Goal: Task Accomplishment & Management: Manage account settings

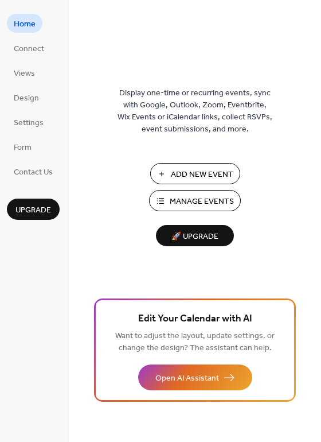
click at [200, 197] on span "Manage Events" at bounding box center [202, 202] width 64 height 12
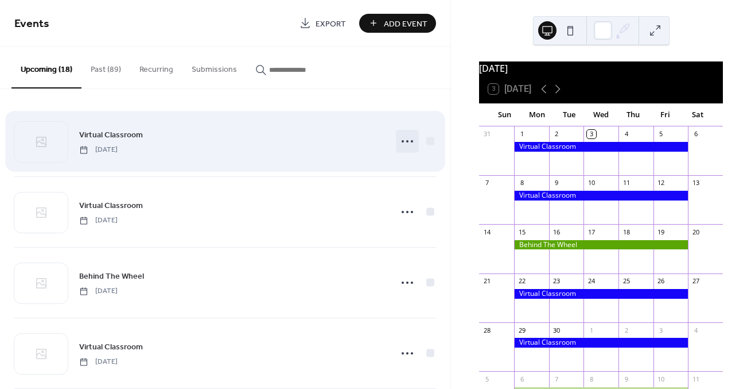
click at [406, 141] on icon at bounding box center [407, 141] width 18 height 18
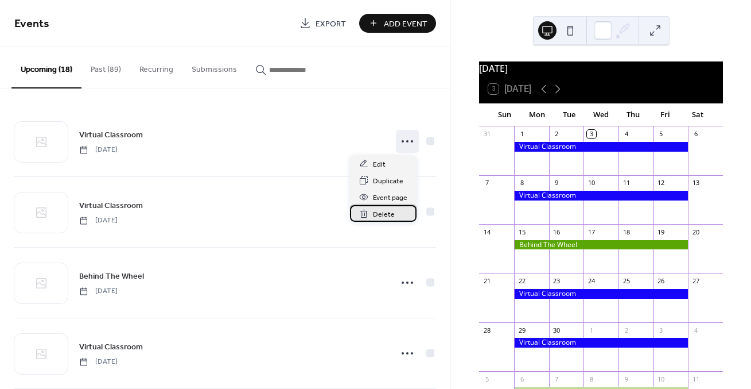
click at [380, 216] on span "Delete" at bounding box center [384, 214] width 22 height 12
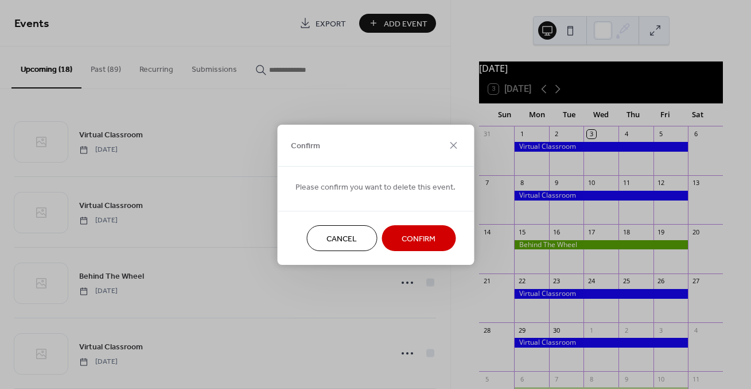
click at [407, 233] on span "Confirm" at bounding box center [419, 238] width 34 height 12
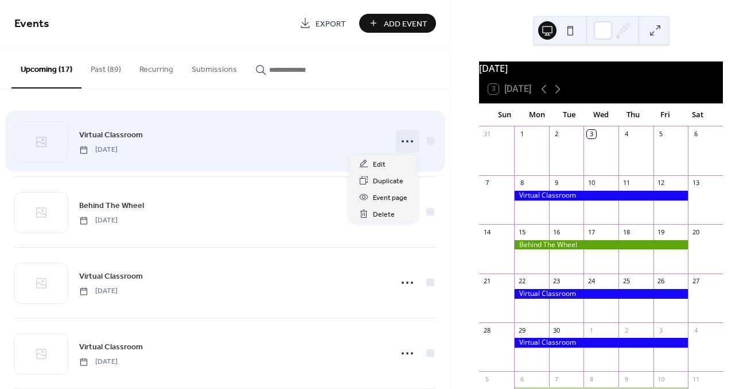
click at [405, 138] on icon at bounding box center [407, 141] width 18 height 18
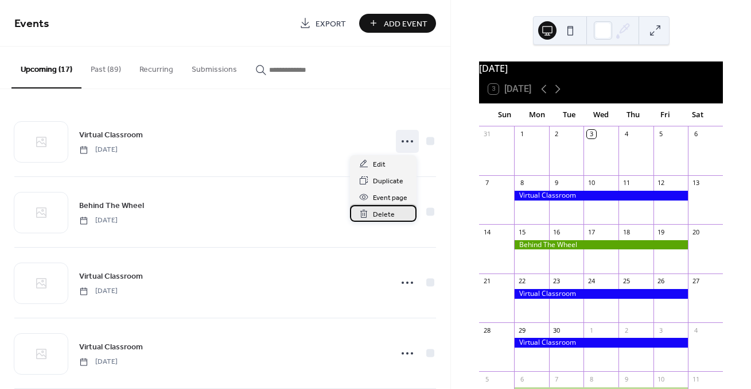
click at [380, 211] on span "Delete" at bounding box center [384, 214] width 22 height 12
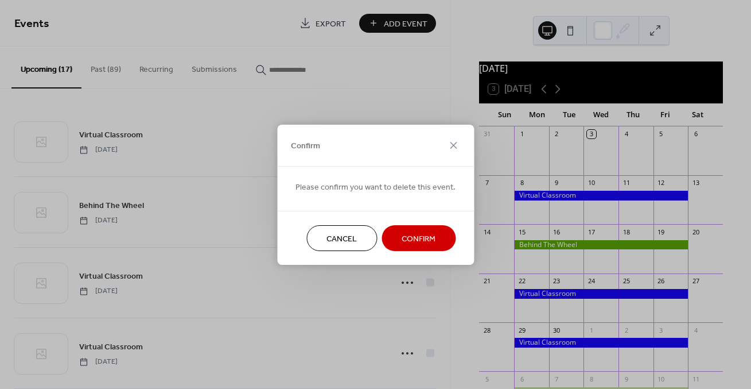
click at [401, 226] on button "Confirm" at bounding box center [419, 238] width 74 height 26
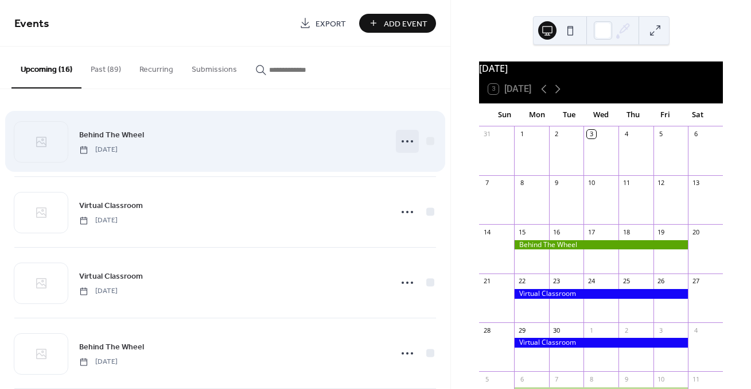
click at [402, 135] on icon at bounding box center [407, 141] width 18 height 18
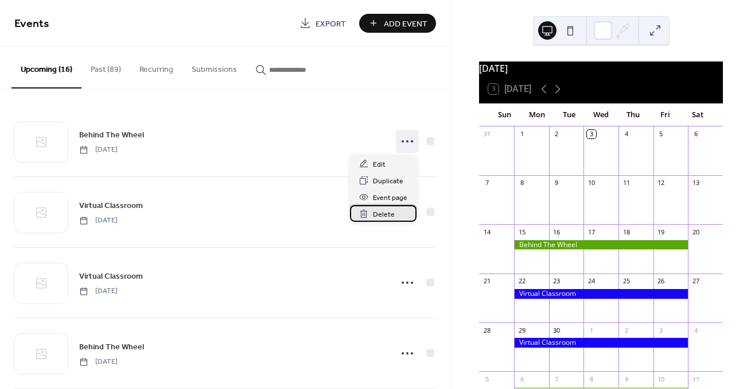
click at [383, 214] on span "Delete" at bounding box center [384, 214] width 22 height 12
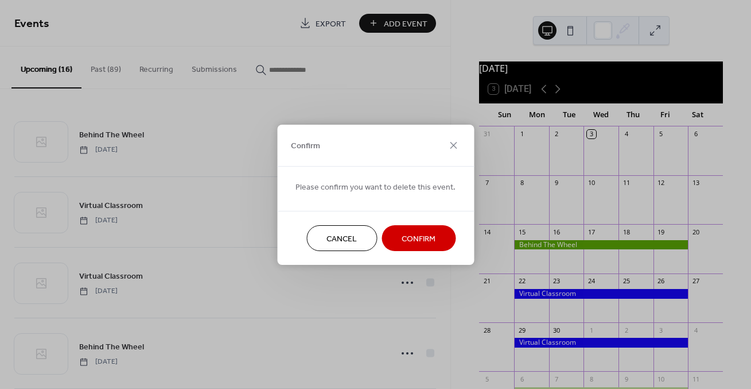
click at [402, 243] on span "Confirm" at bounding box center [419, 238] width 34 height 12
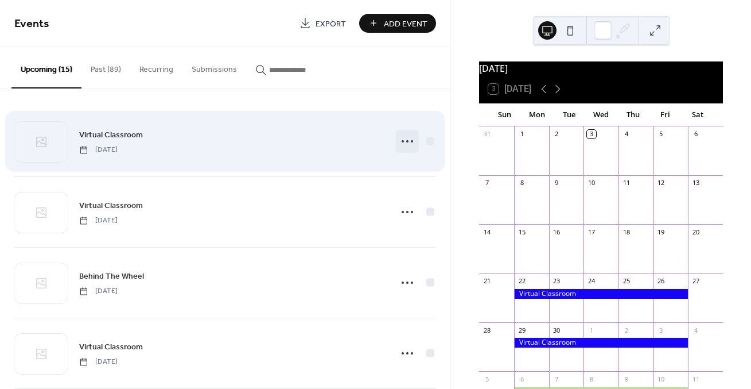
click at [403, 143] on icon at bounding box center [407, 141] width 18 height 18
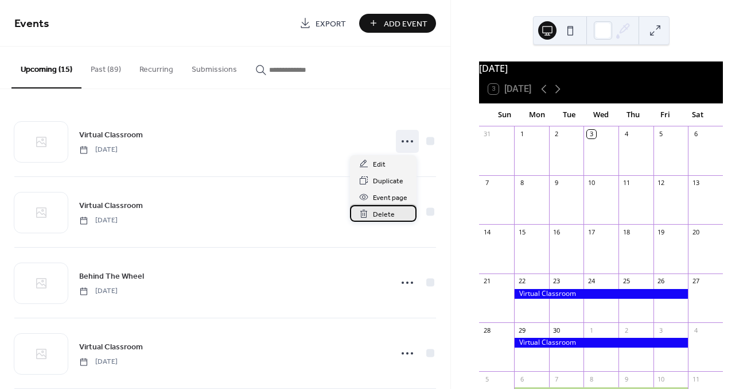
click at [390, 215] on span "Delete" at bounding box center [384, 214] width 22 height 12
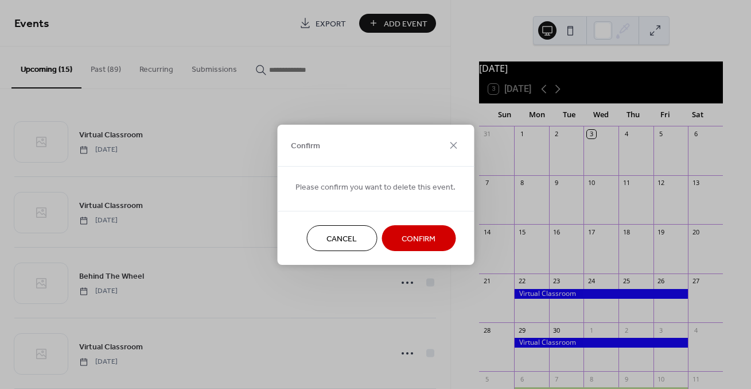
click at [403, 236] on span "Confirm" at bounding box center [419, 238] width 34 height 12
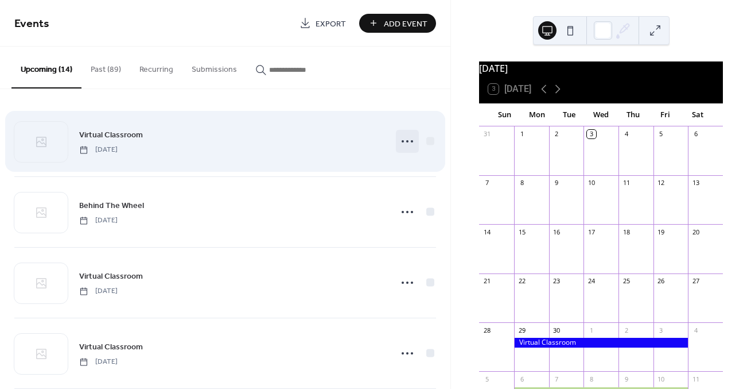
click at [404, 143] on icon at bounding box center [407, 141] width 18 height 18
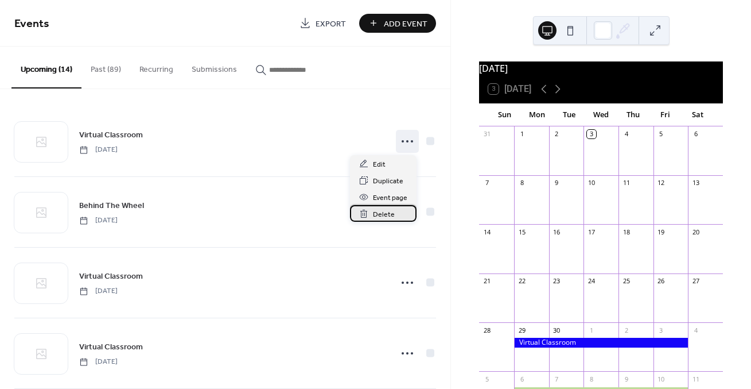
click at [387, 215] on span "Delete" at bounding box center [384, 214] width 22 height 12
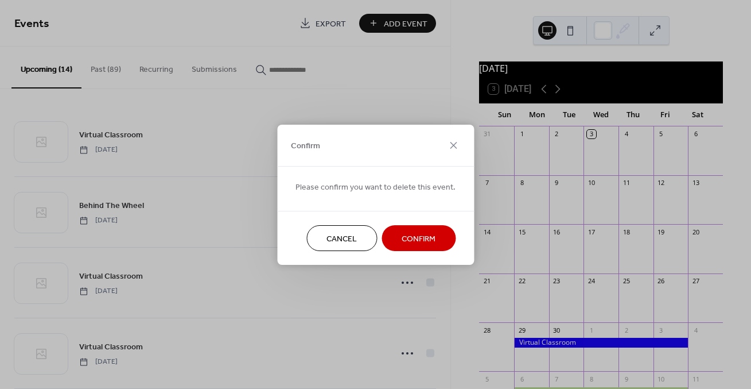
click at [406, 232] on span "Confirm" at bounding box center [419, 238] width 34 height 12
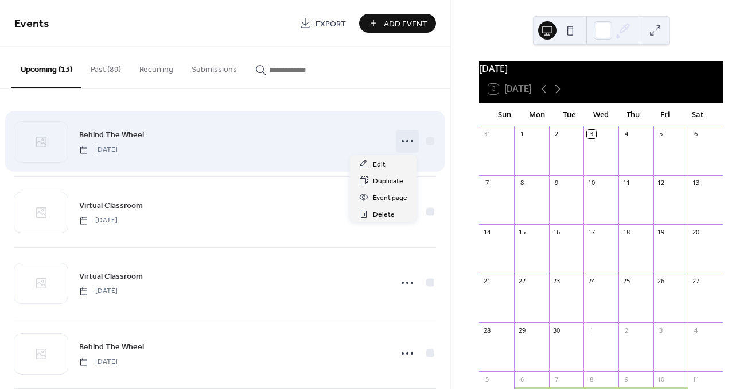
click at [409, 140] on icon at bounding box center [407, 141] width 18 height 18
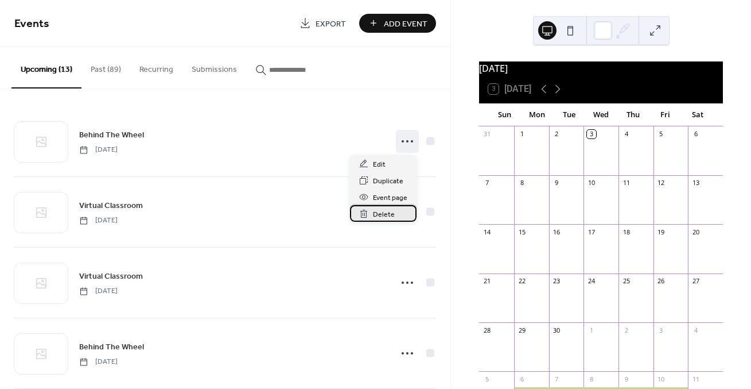
click at [389, 211] on span "Delete" at bounding box center [384, 214] width 22 height 12
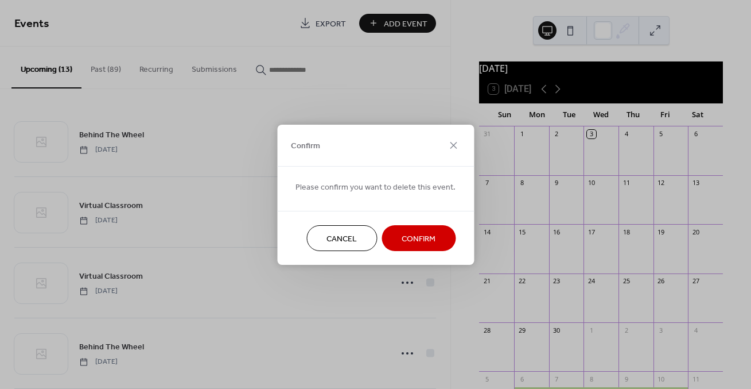
click at [411, 243] on span "Confirm" at bounding box center [419, 238] width 34 height 12
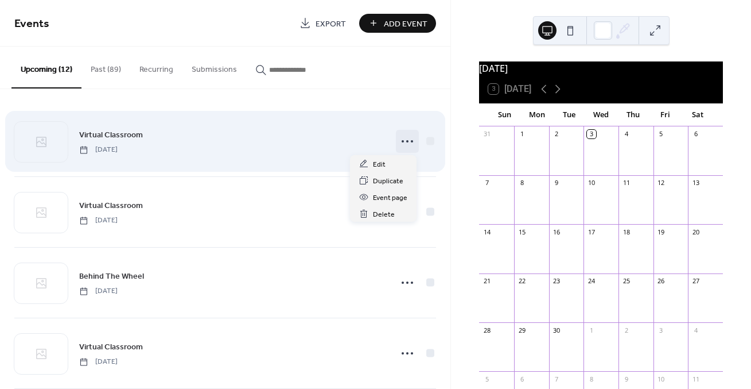
click at [401, 137] on icon at bounding box center [407, 141] width 18 height 18
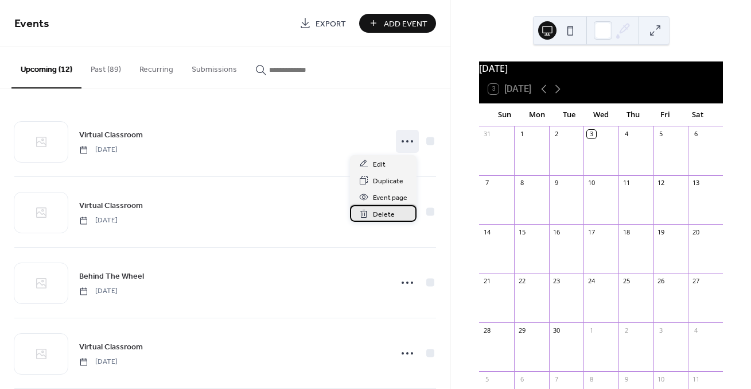
click at [379, 210] on span "Delete" at bounding box center [384, 214] width 22 height 12
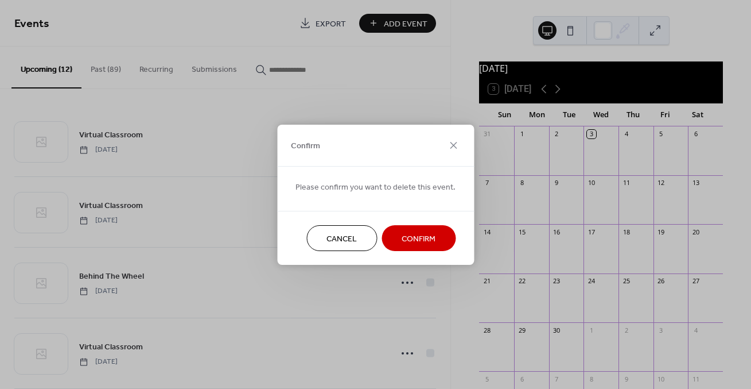
click at [402, 232] on span "Confirm" at bounding box center [419, 238] width 34 height 12
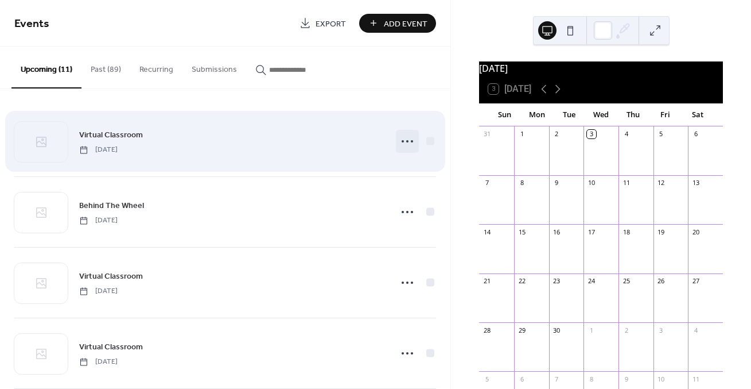
click at [402, 141] on circle at bounding box center [403, 141] width 2 height 2
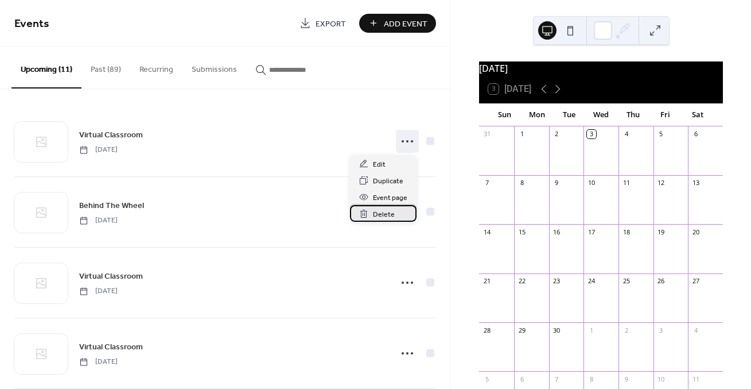
click at [371, 218] on div "Delete" at bounding box center [383, 213] width 67 height 17
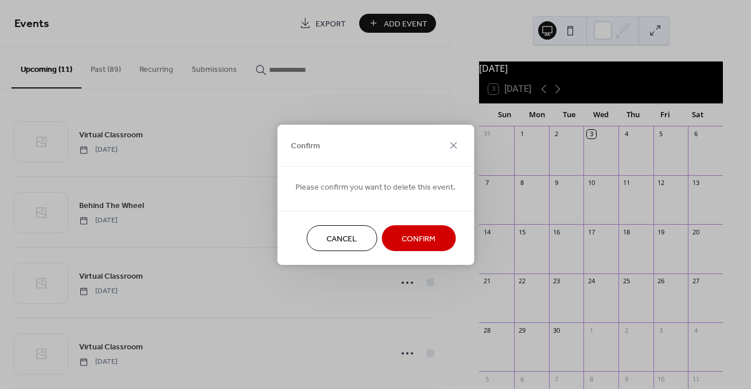
click at [397, 232] on button "Confirm" at bounding box center [419, 238] width 74 height 26
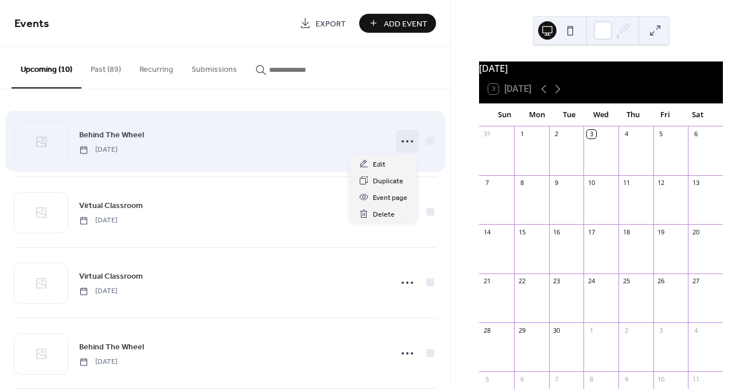
click at [402, 144] on icon at bounding box center [407, 141] width 18 height 18
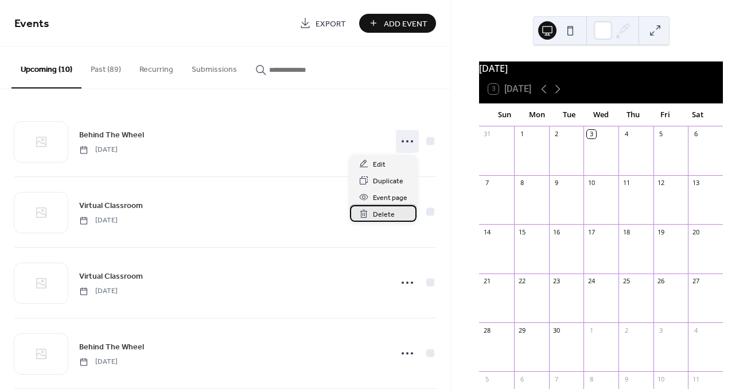
click at [382, 211] on span "Delete" at bounding box center [384, 214] width 22 height 12
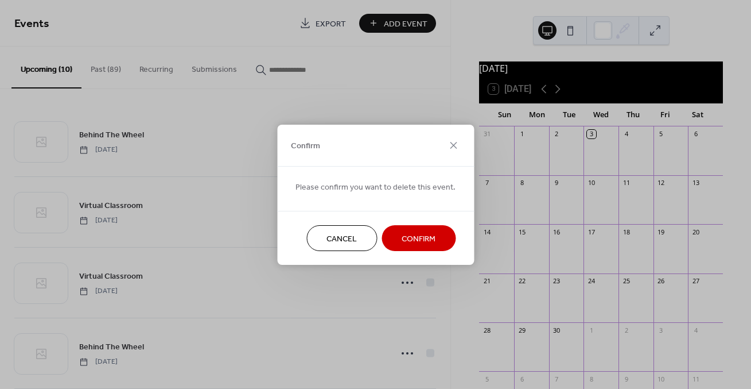
click at [415, 242] on span "Confirm" at bounding box center [419, 238] width 34 height 12
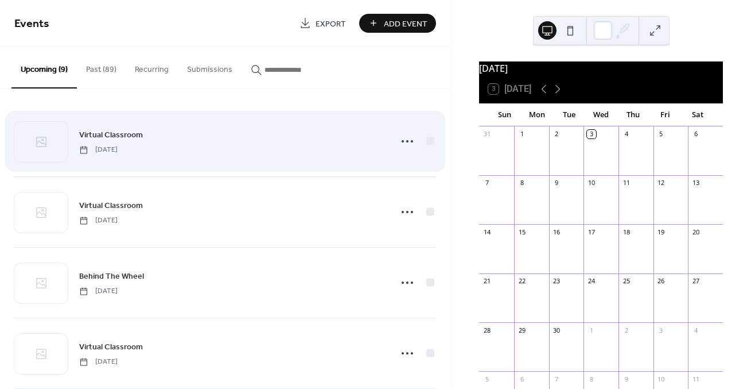
click at [406, 129] on div "Virtual Classroom [DATE]" at bounding box center [225, 141] width 422 height 70
click at [403, 143] on icon at bounding box center [407, 141] width 18 height 18
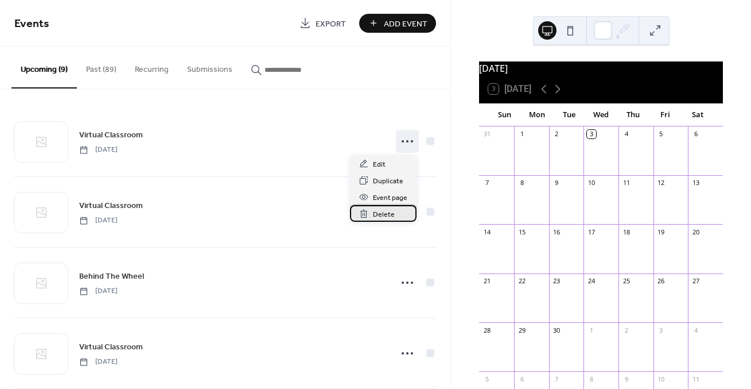
click at [379, 215] on span "Delete" at bounding box center [384, 214] width 22 height 12
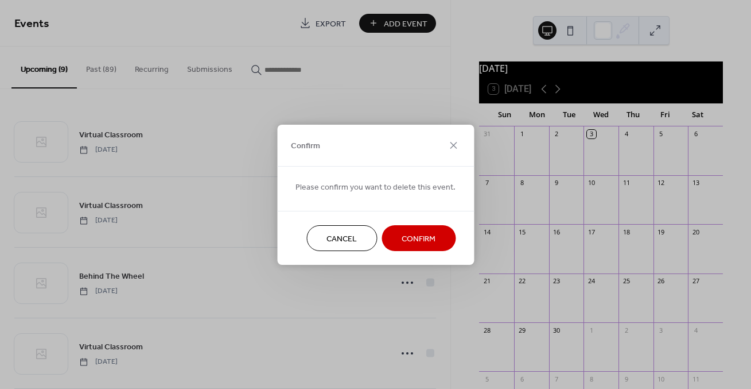
click at [390, 229] on button "Confirm" at bounding box center [419, 238] width 74 height 26
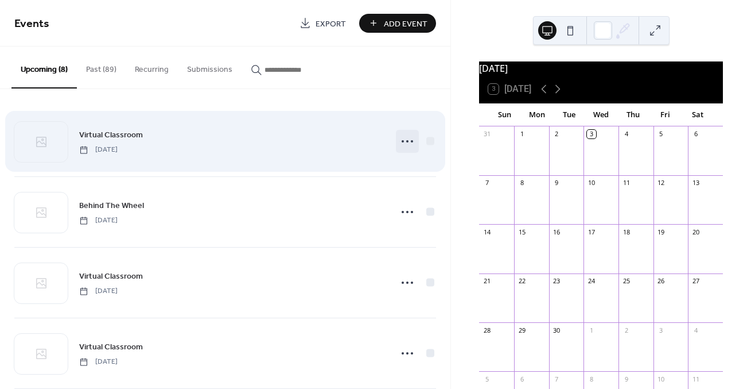
click at [401, 145] on icon at bounding box center [407, 141] width 18 height 18
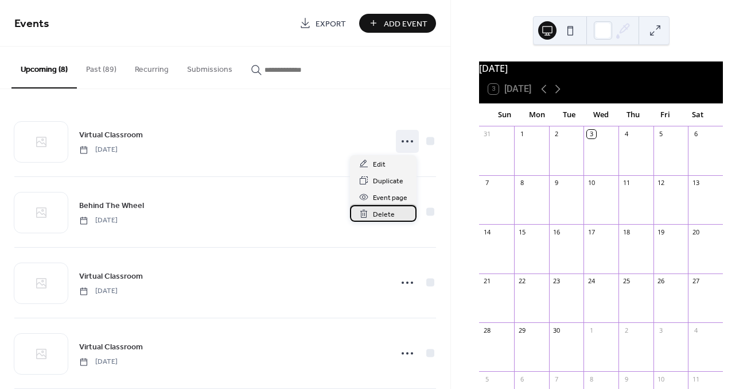
click at [384, 216] on span "Delete" at bounding box center [384, 214] width 22 height 12
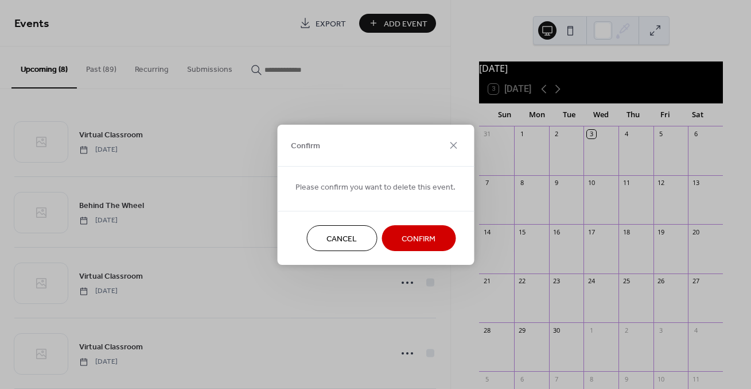
click at [406, 237] on span "Confirm" at bounding box center [419, 238] width 34 height 12
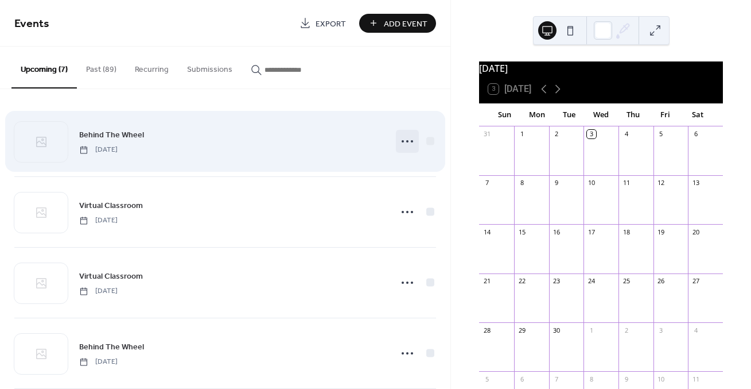
click at [414, 136] on div at bounding box center [407, 141] width 23 height 23
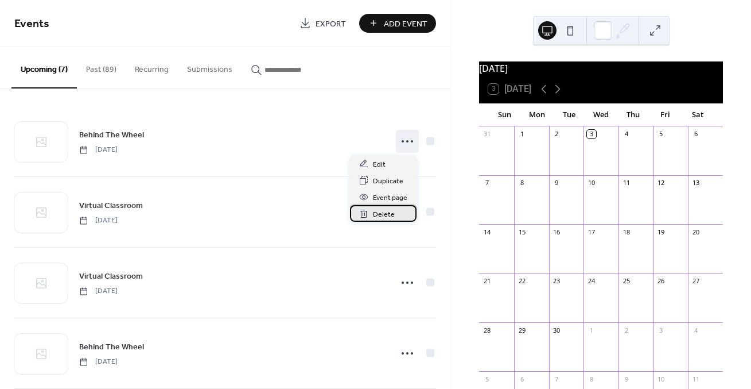
click at [383, 208] on span "Delete" at bounding box center [384, 214] width 22 height 12
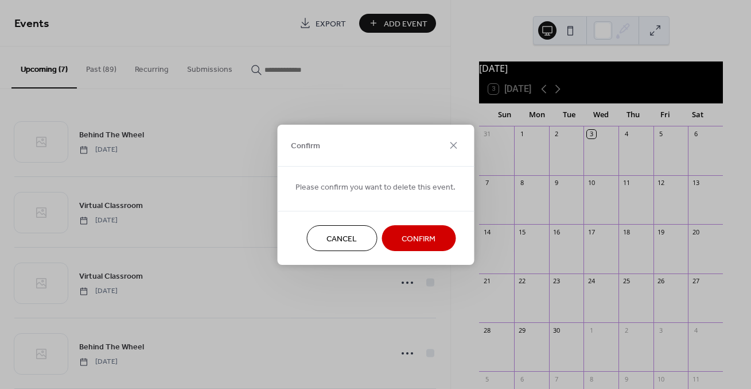
click at [402, 240] on span "Confirm" at bounding box center [419, 238] width 34 height 12
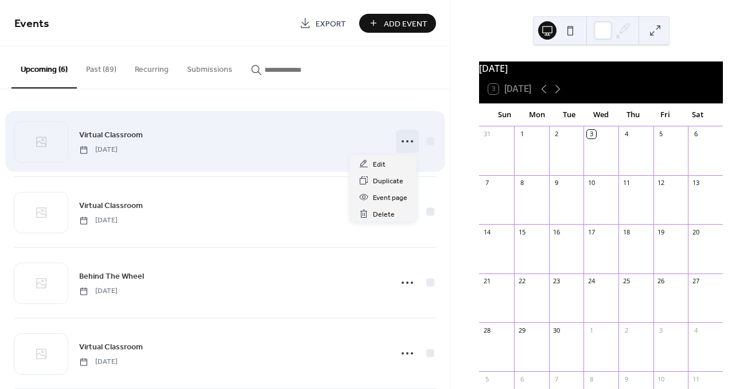
click at [401, 144] on icon at bounding box center [407, 141] width 18 height 18
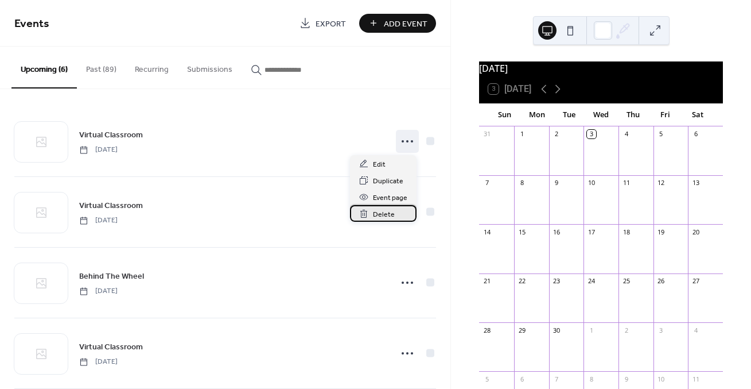
click at [383, 212] on span "Delete" at bounding box center [384, 214] width 22 height 12
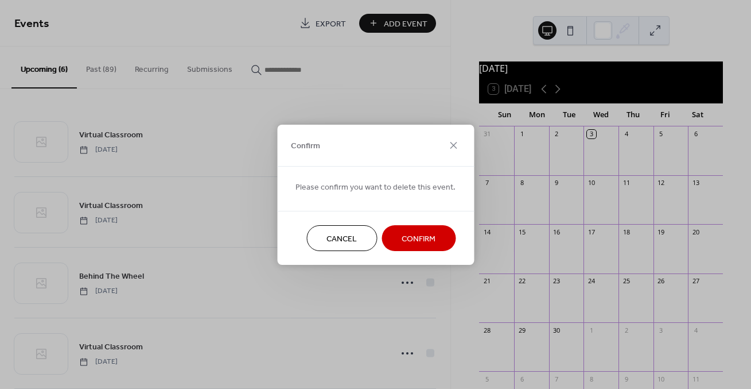
click at [406, 238] on span "Confirm" at bounding box center [419, 238] width 34 height 12
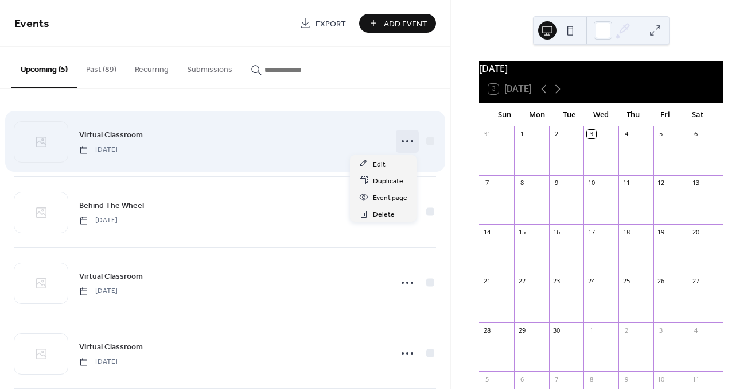
click at [401, 143] on icon at bounding box center [407, 141] width 18 height 18
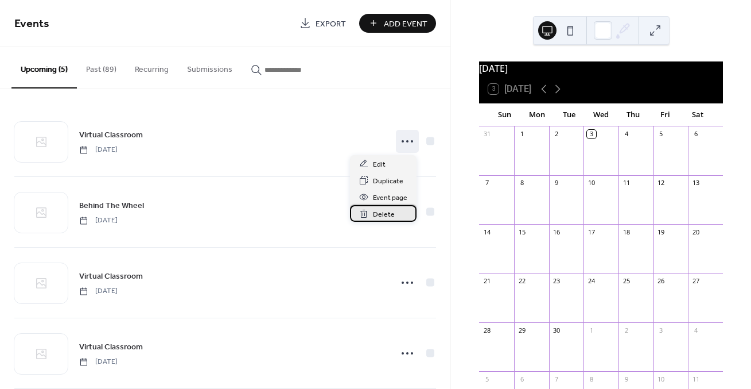
click at [381, 215] on span "Delete" at bounding box center [384, 214] width 22 height 12
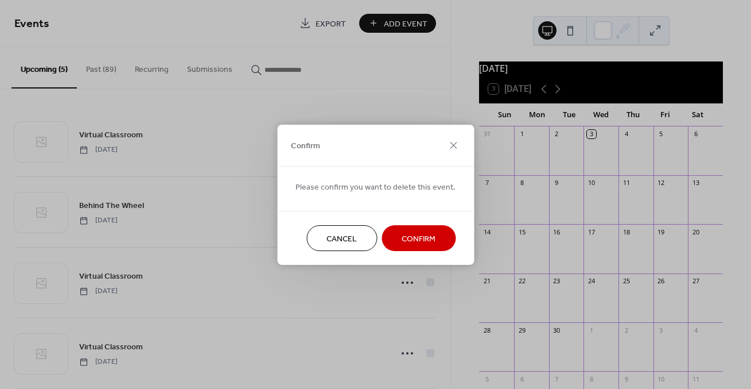
click at [402, 239] on span "Confirm" at bounding box center [419, 238] width 34 height 12
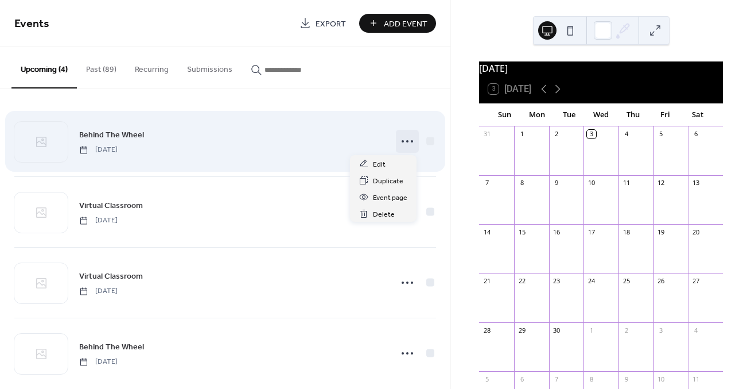
click at [403, 141] on icon at bounding box center [407, 141] width 18 height 18
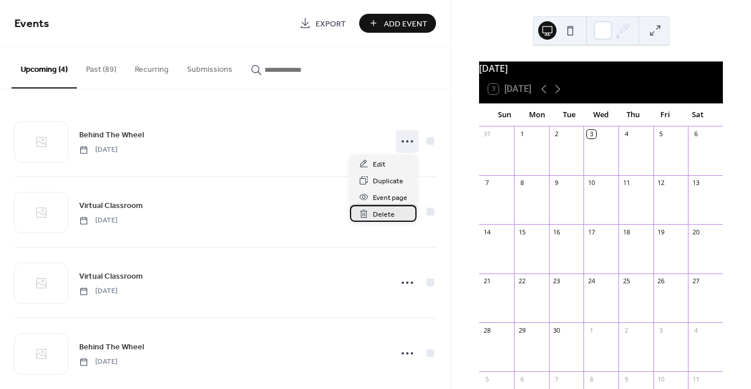
click at [379, 212] on span "Delete" at bounding box center [384, 214] width 22 height 12
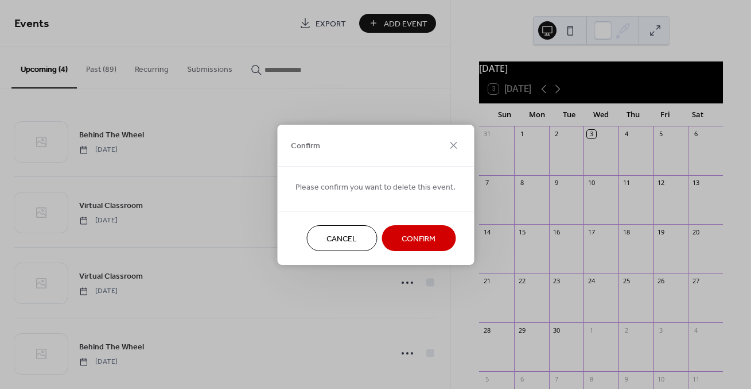
click at [397, 236] on button "Confirm" at bounding box center [419, 238] width 74 height 26
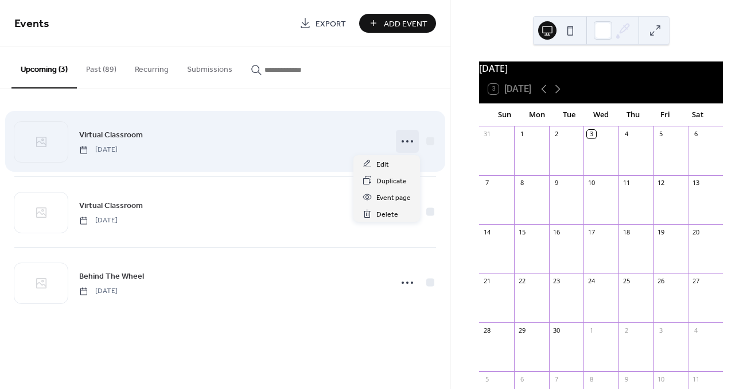
click at [401, 141] on icon at bounding box center [407, 141] width 18 height 18
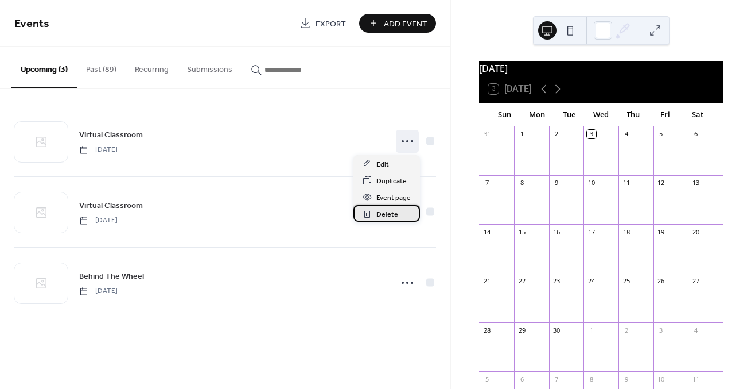
click at [382, 211] on span "Delete" at bounding box center [387, 214] width 22 height 12
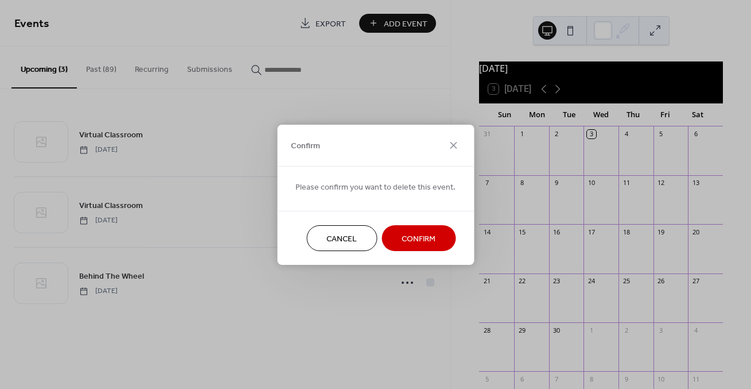
click at [403, 237] on span "Confirm" at bounding box center [419, 238] width 34 height 12
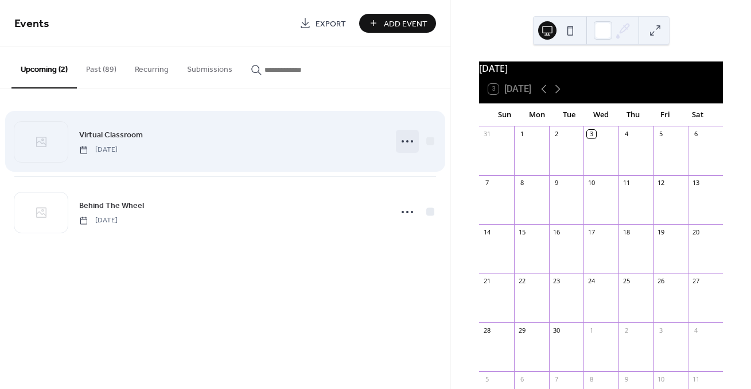
click at [410, 139] on icon at bounding box center [407, 141] width 18 height 18
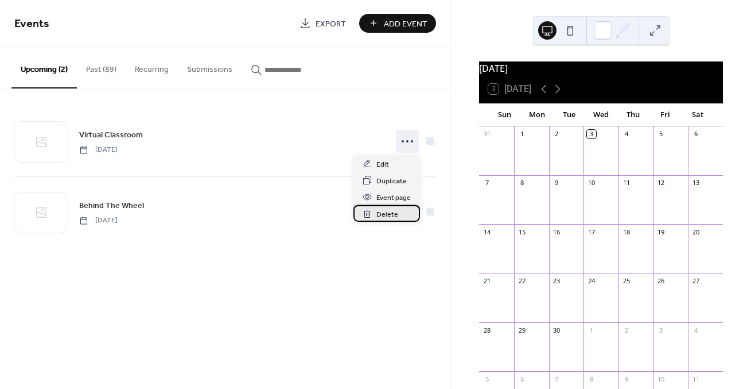
click at [391, 210] on span "Delete" at bounding box center [387, 214] width 22 height 12
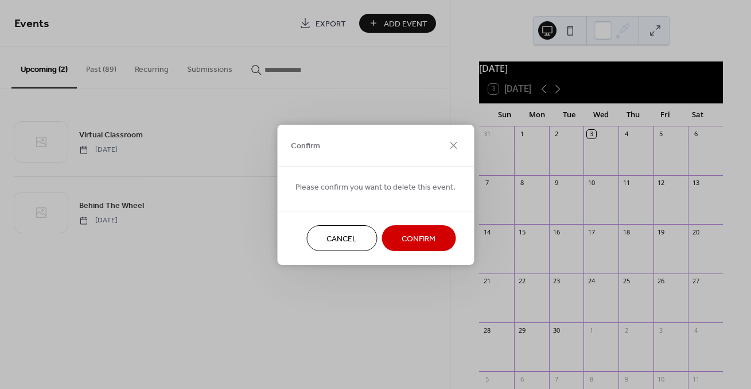
click at [409, 230] on button "Confirm" at bounding box center [419, 238] width 74 height 26
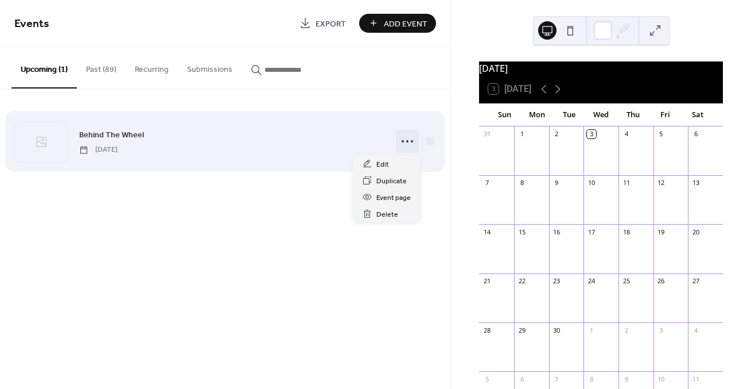
click at [403, 139] on icon at bounding box center [407, 141] width 18 height 18
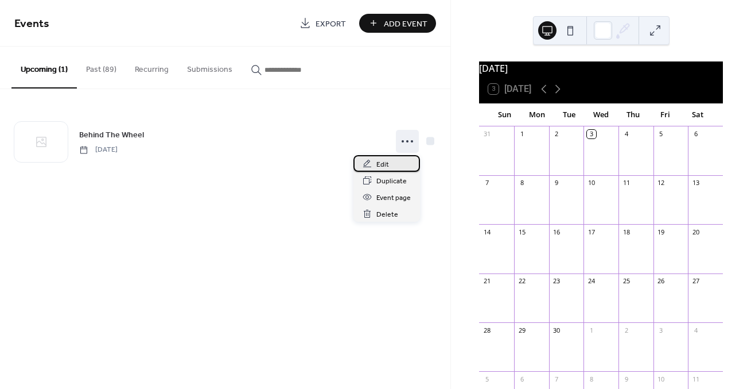
click at [385, 165] on span "Edit" at bounding box center [382, 164] width 13 height 12
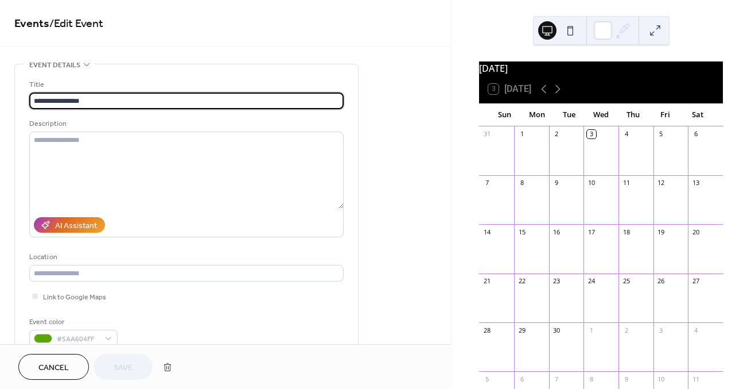
click at [120, 99] on input "**********" at bounding box center [186, 100] width 314 height 17
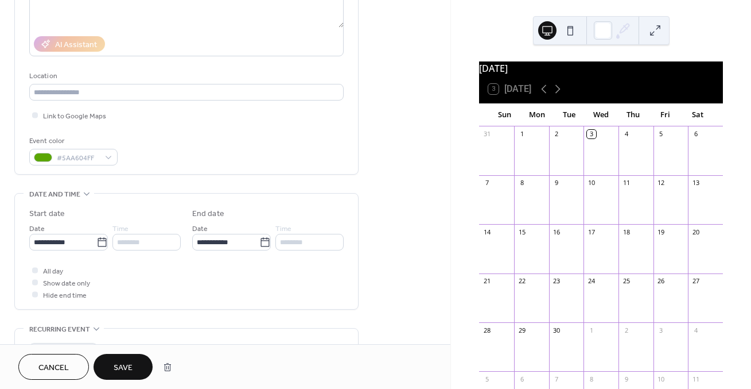
scroll to position [190, 0]
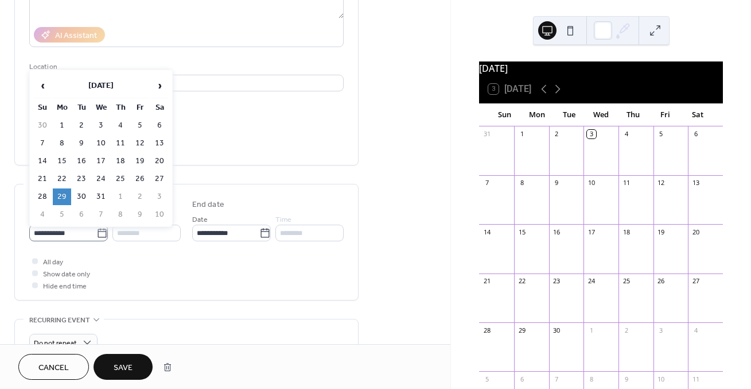
click at [96, 237] on icon at bounding box center [101, 232] width 11 height 11
click at [96, 237] on input "**********" at bounding box center [62, 232] width 67 height 17
click at [44, 87] on span "‹" at bounding box center [42, 85] width 17 height 23
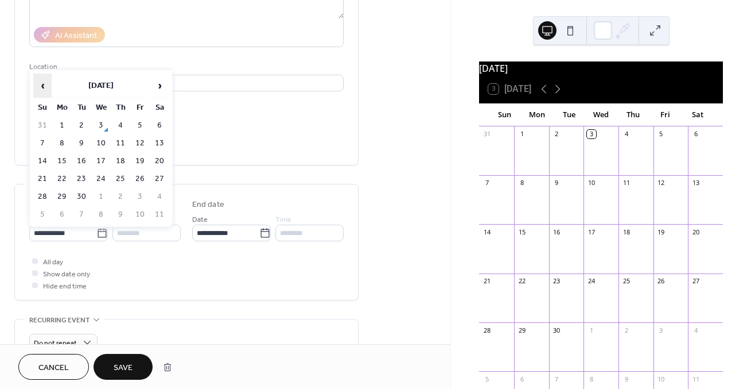
click at [44, 87] on span "‹" at bounding box center [42, 85] width 17 height 23
click at [156, 86] on span "›" at bounding box center [159, 85] width 17 height 23
click at [101, 125] on td "3" at bounding box center [101, 125] width 18 height 17
type input "**********"
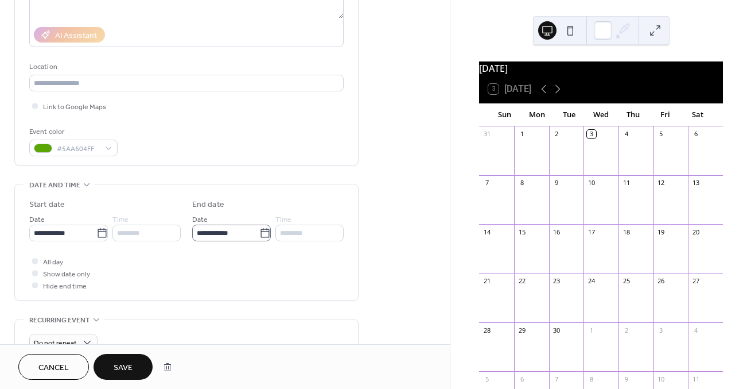
click at [263, 235] on icon at bounding box center [264, 232] width 11 height 11
click at [259, 235] on input "**********" at bounding box center [225, 232] width 67 height 17
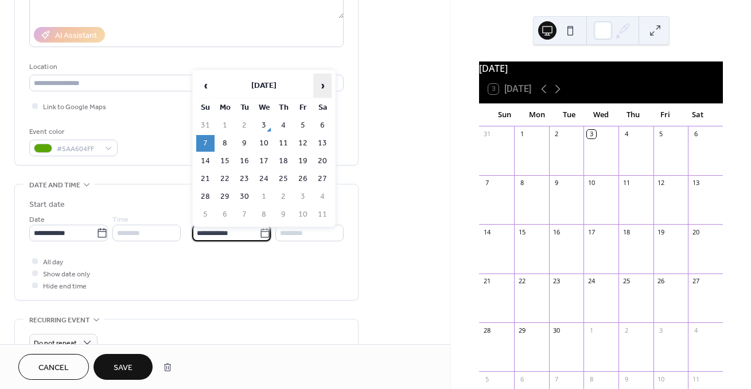
click at [324, 84] on span "›" at bounding box center [322, 85] width 17 height 23
click at [228, 197] on td "29" at bounding box center [225, 196] width 18 height 17
type input "**********"
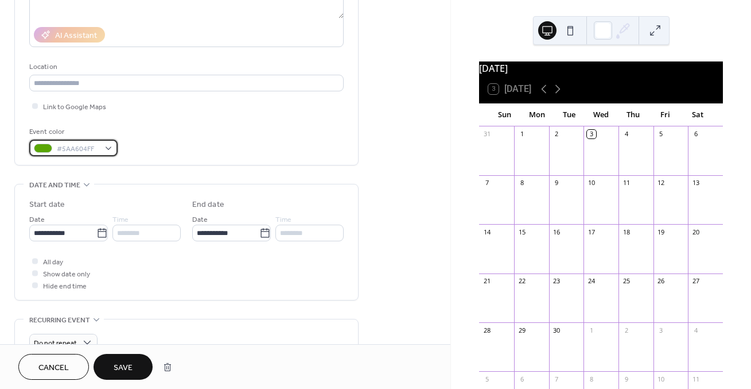
click at [111, 150] on div "#5AA604FF" at bounding box center [73, 147] width 88 height 17
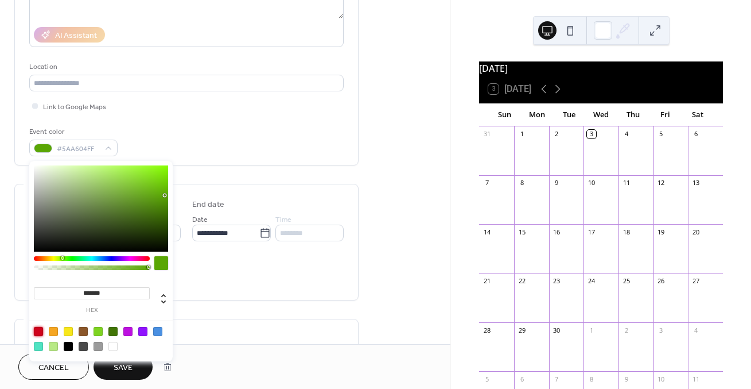
click at [37, 331] on div at bounding box center [38, 331] width 9 height 9
type input "*******"
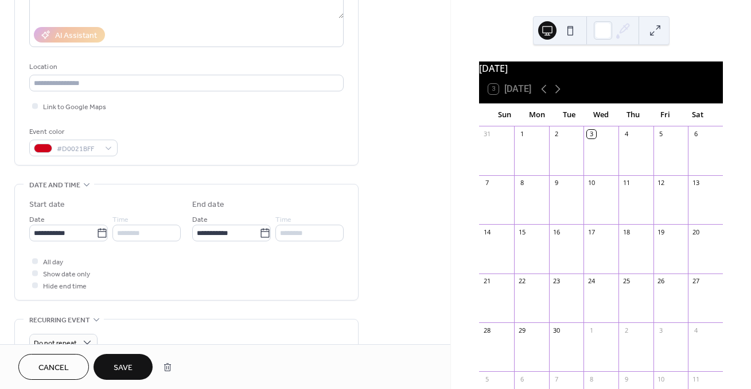
click at [230, 297] on div "**********" at bounding box center [186, 241] width 314 height 115
click at [121, 364] on span "Save" at bounding box center [123, 368] width 19 height 12
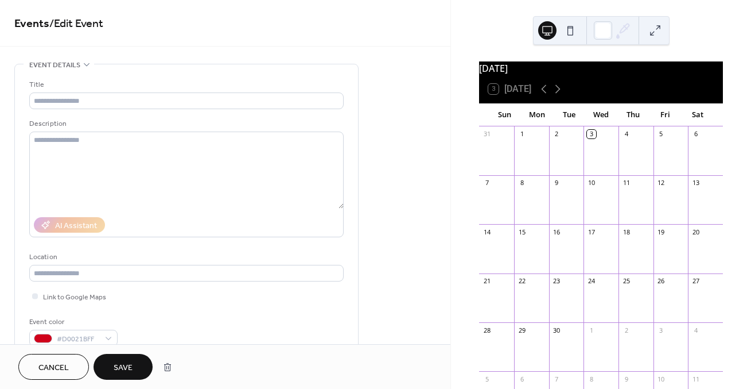
click at [134, 364] on button "Save" at bounding box center [123, 367] width 59 height 26
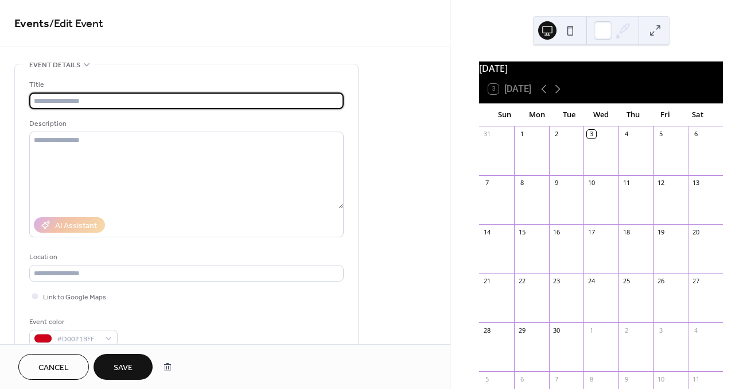
click at [76, 108] on input "text" at bounding box center [186, 100] width 314 height 17
type input "*"
type input "**********"
drag, startPoint x: 76, startPoint y: 108, endPoint x: 126, endPoint y: 365, distance: 262.0
click at [126, 365] on span "Save" at bounding box center [123, 368] width 19 height 12
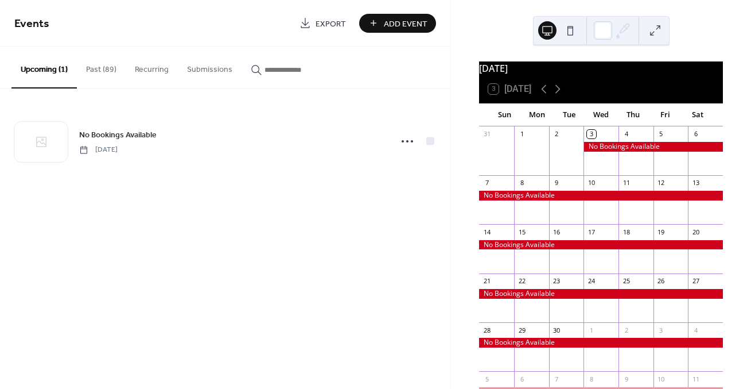
click at [437, 146] on div "No Bookings Available [DATE]" at bounding box center [225, 141] width 451 height 104
